Goal: Check status: Check status

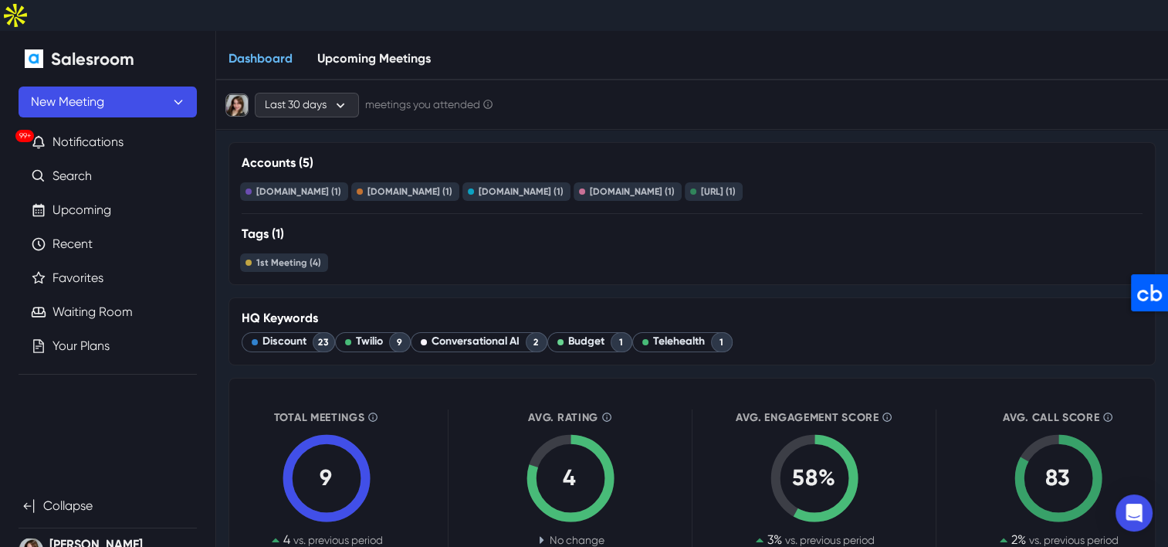
click at [77, 201] on link "Upcoming" at bounding box center [82, 210] width 59 height 19
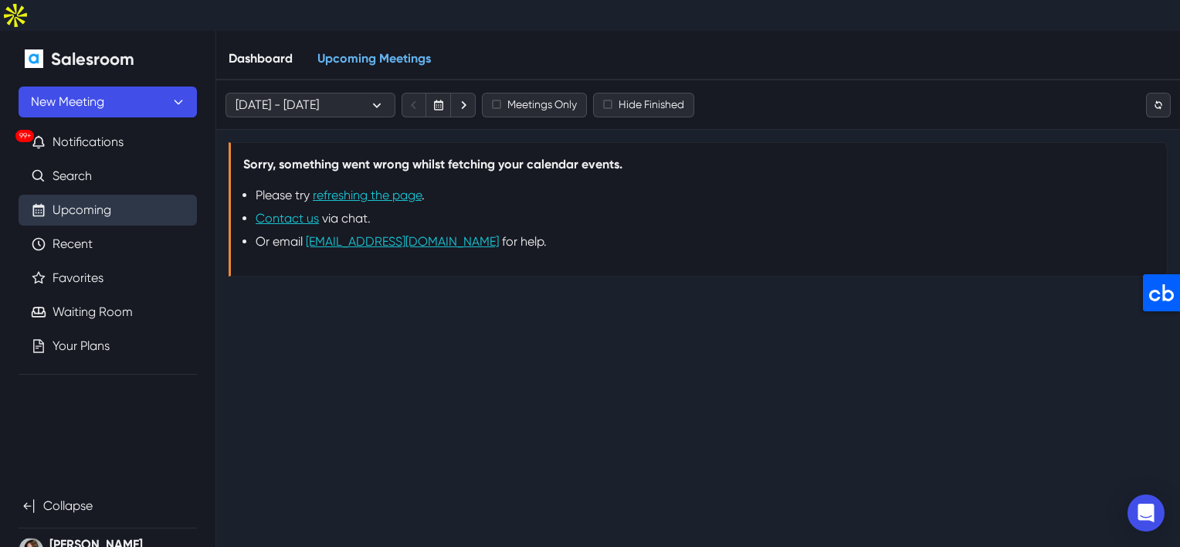
click at [111, 201] on link "Upcoming" at bounding box center [82, 210] width 59 height 19
click at [81, 235] on link "Recent" at bounding box center [73, 244] width 40 height 19
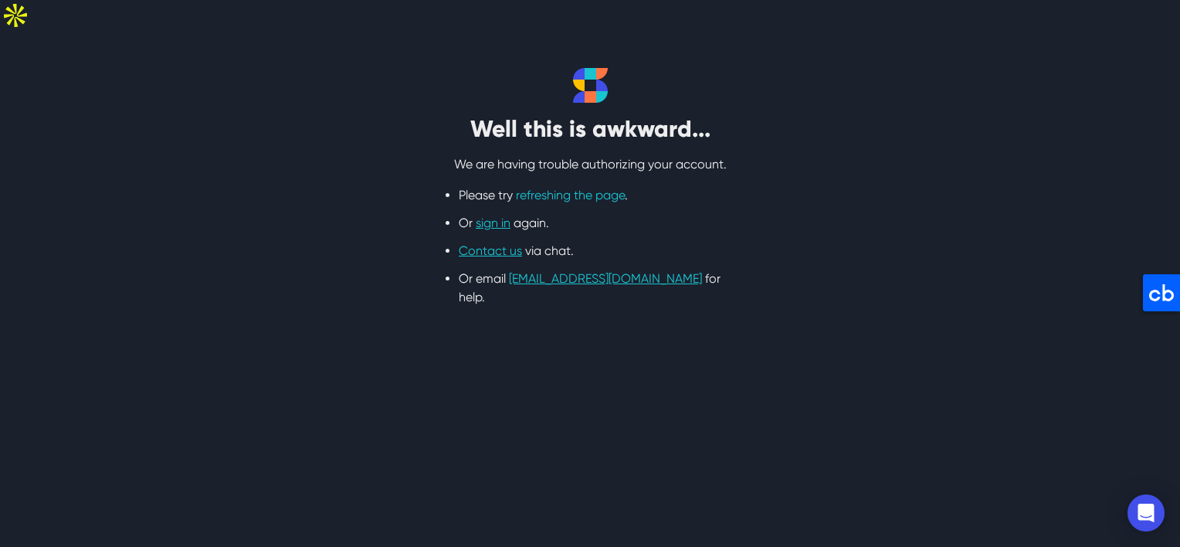
click at [564, 188] on link "refreshing the page" at bounding box center [570, 195] width 109 height 15
click at [570, 188] on link "refreshing the page" at bounding box center [570, 195] width 109 height 15
click at [539, 188] on link "refreshing the page" at bounding box center [570, 195] width 109 height 15
